Goal: Navigation & Orientation: Find specific page/section

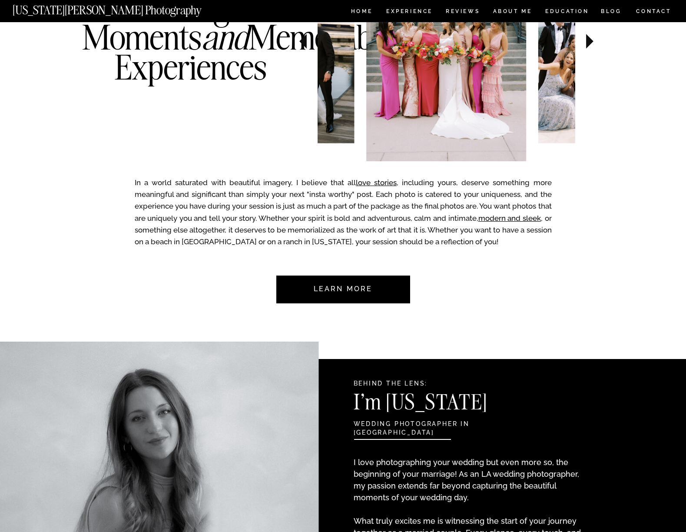
scroll to position [649, 0]
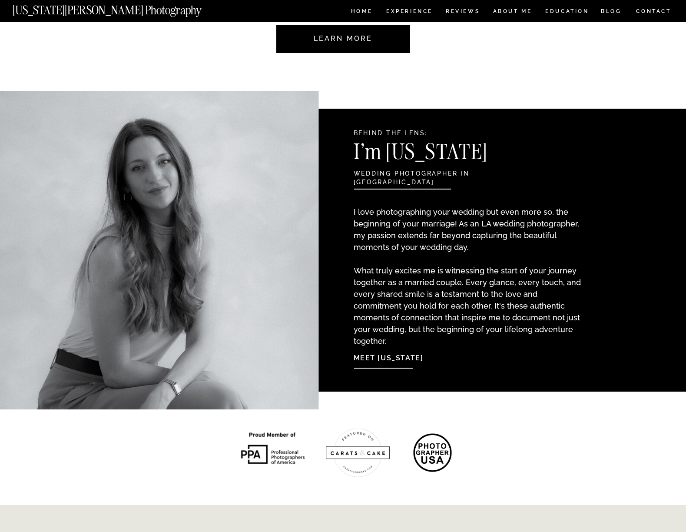
click at [536, 234] on p "I love photographing your wedding but even more so, the beginning of your marri…" at bounding box center [468, 267] width 230 height 123
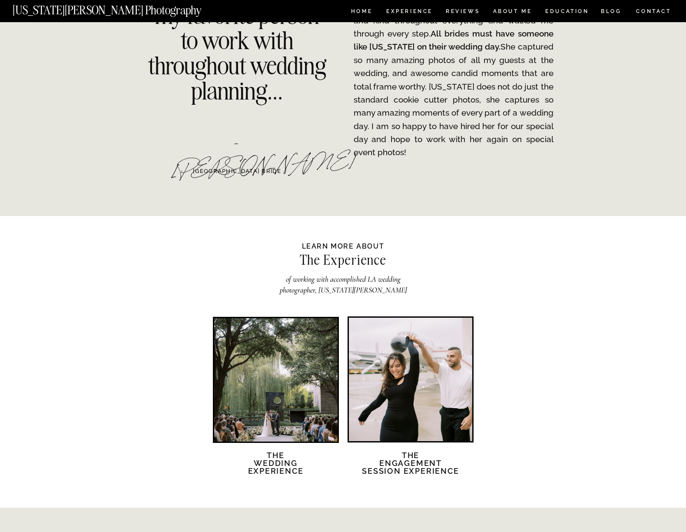
scroll to position [1260, 0]
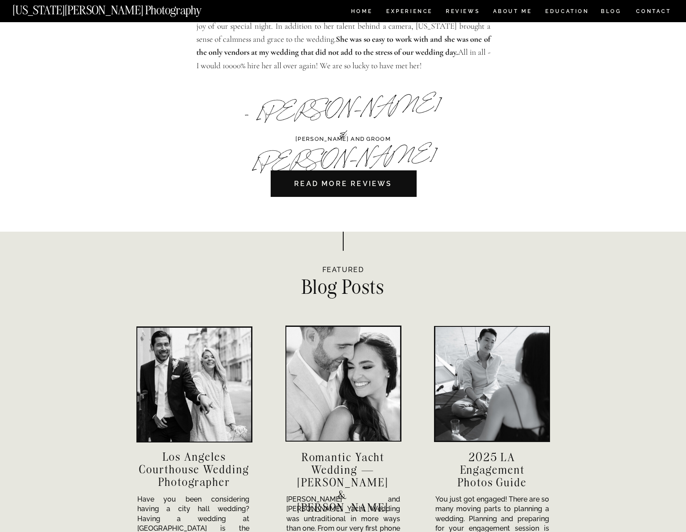
scroll to position [2734, 0]
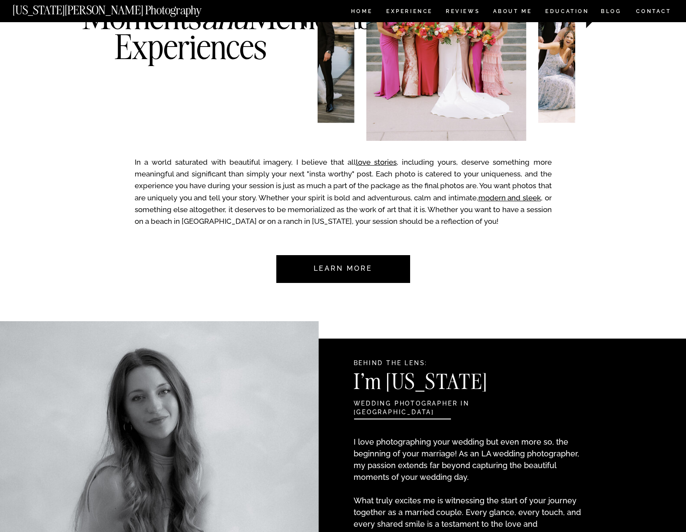
scroll to position [639, 0]
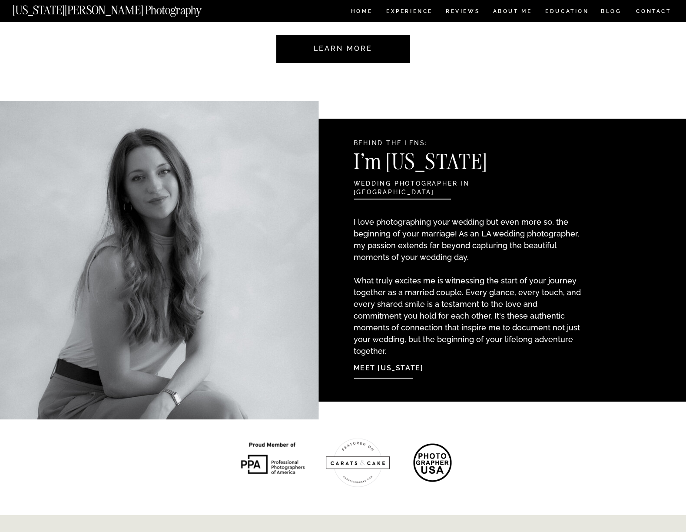
click at [399, 367] on nav "Meet [US_STATE]" at bounding box center [400, 366] width 94 height 19
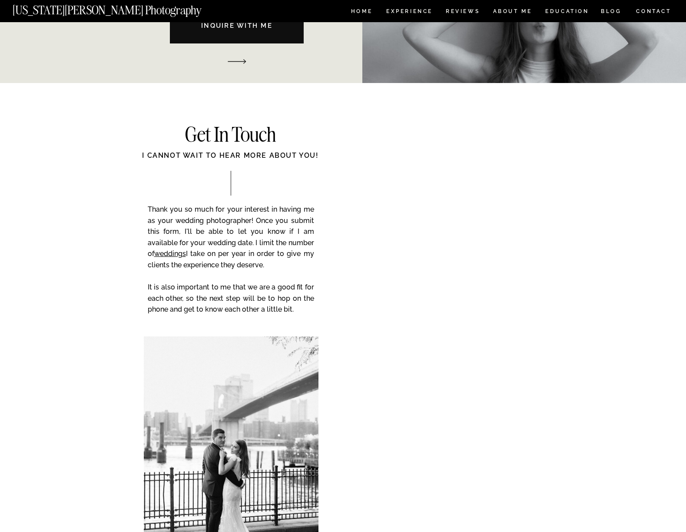
scroll to position [950, 0]
